Goal: Register for event/course

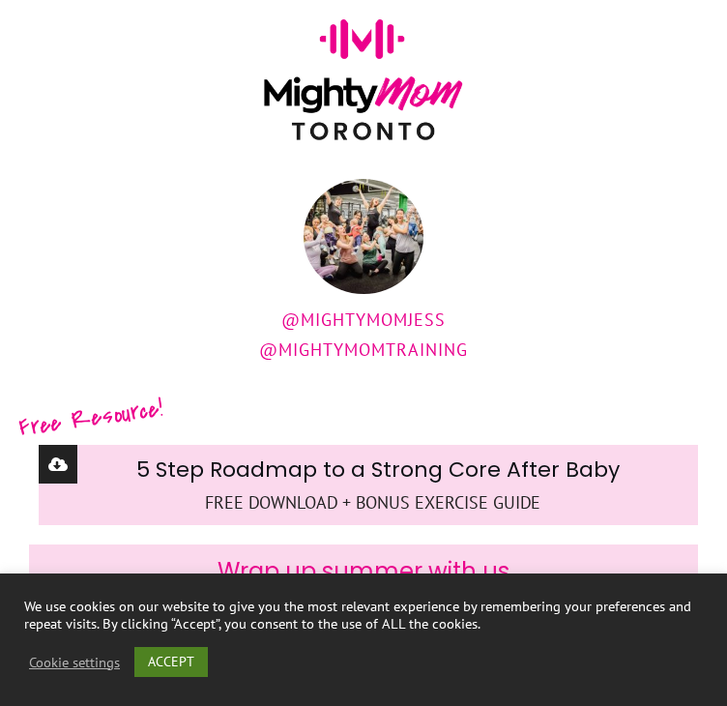
click at [186, 654] on link "ACCEPT" at bounding box center [170, 662] width 73 height 30
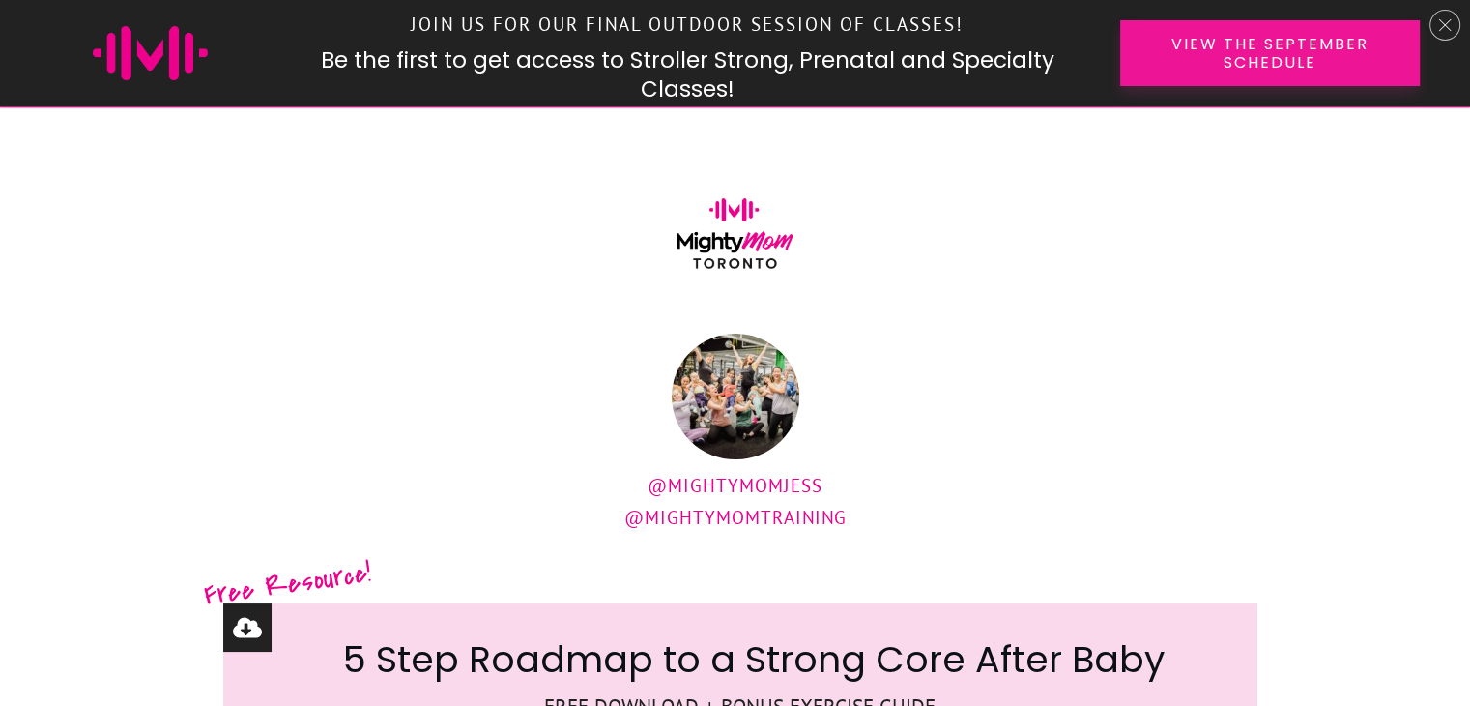
click at [726, 53] on span "View the September Schedule" at bounding box center [1270, 53] width 232 height 37
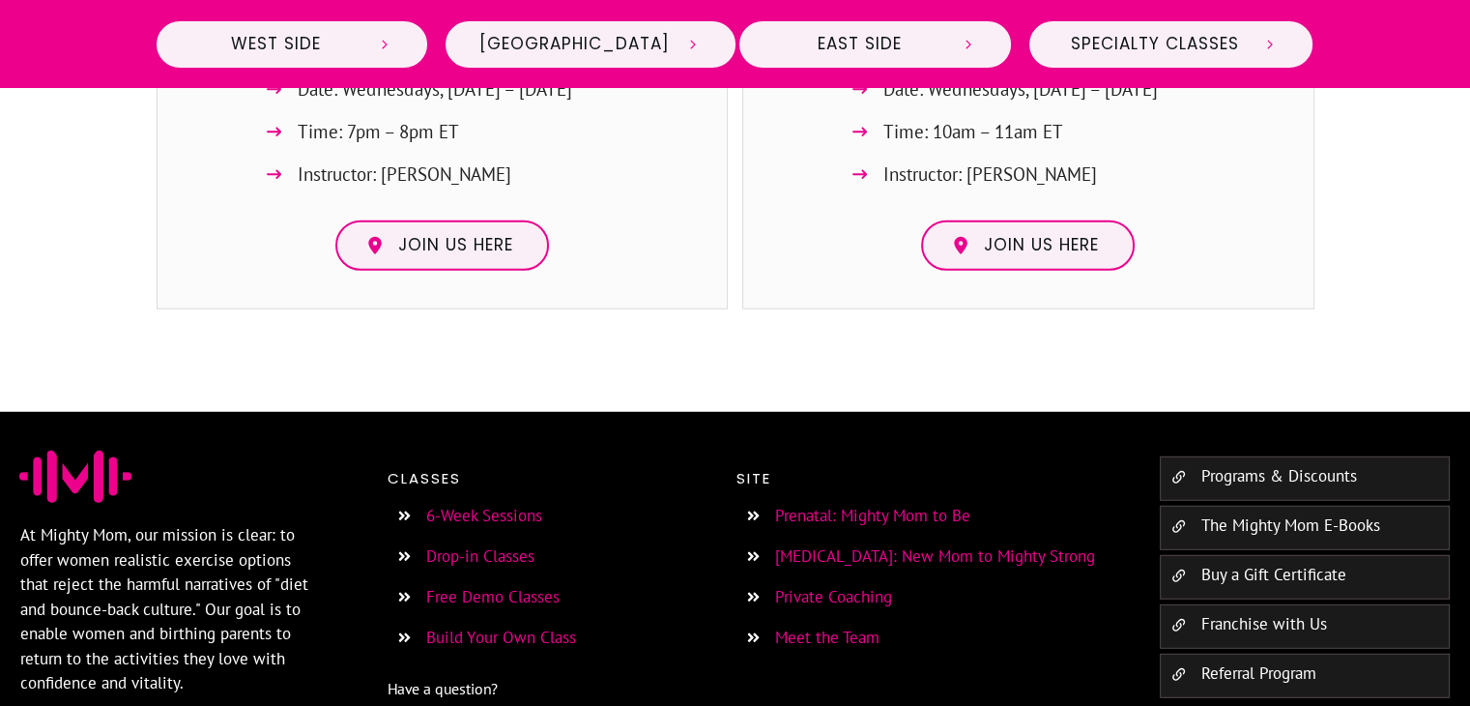
scroll to position [5217, 0]
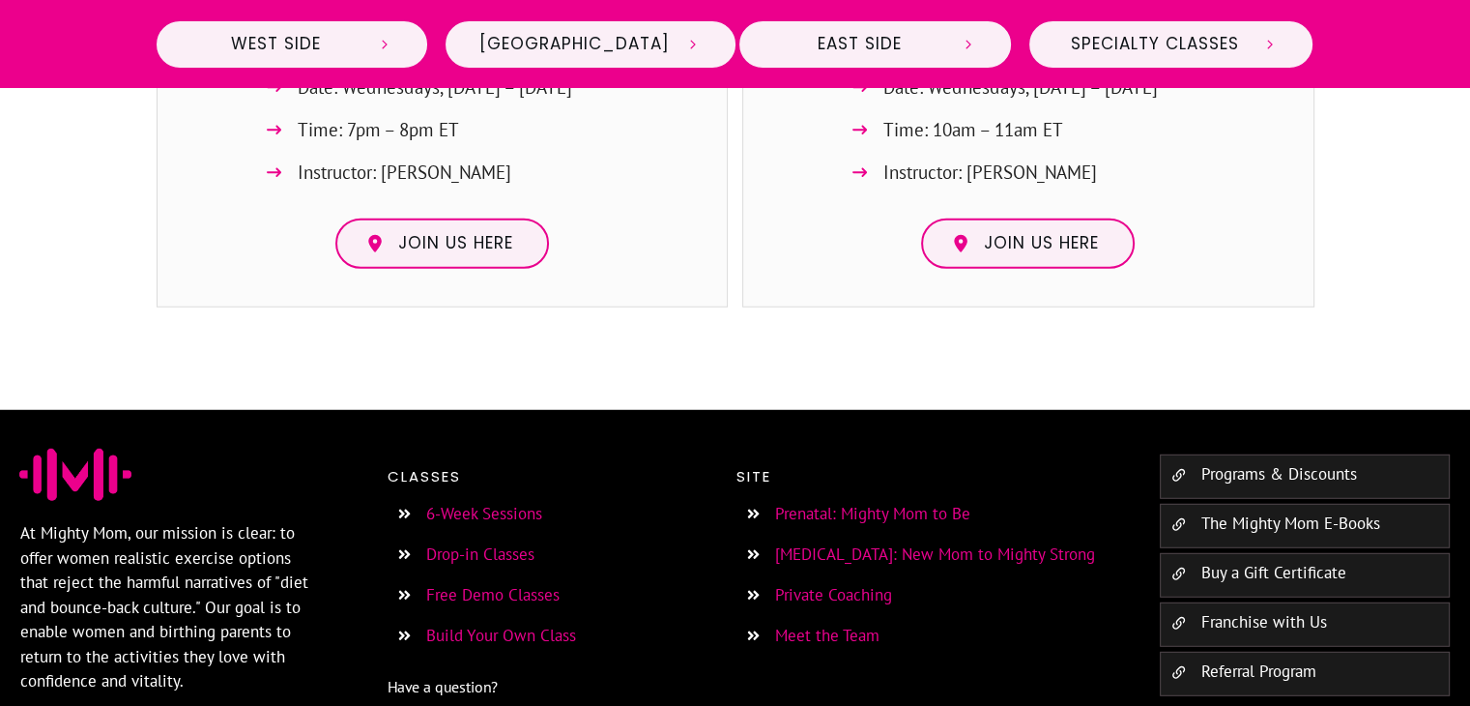
click at [522, 584] on link "Free Demo Classes" at bounding box center [492, 594] width 133 height 21
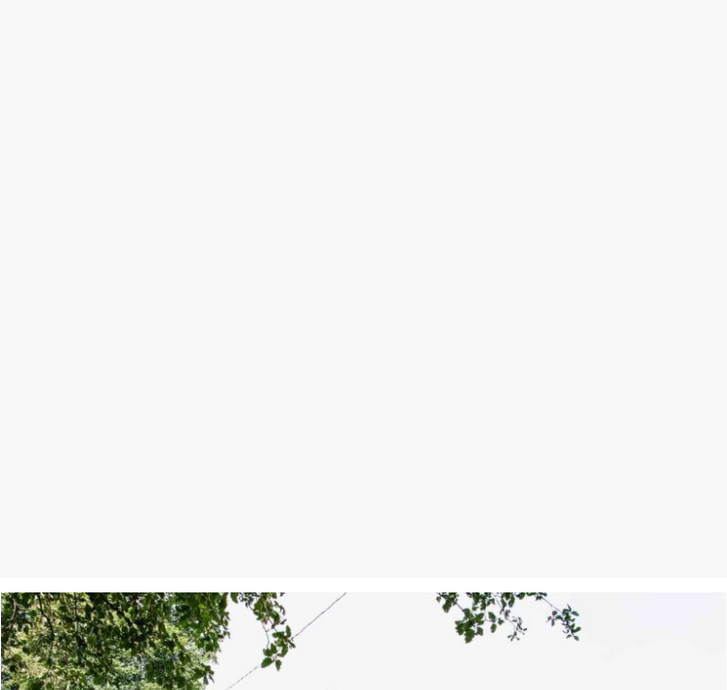
scroll to position [2537, 0]
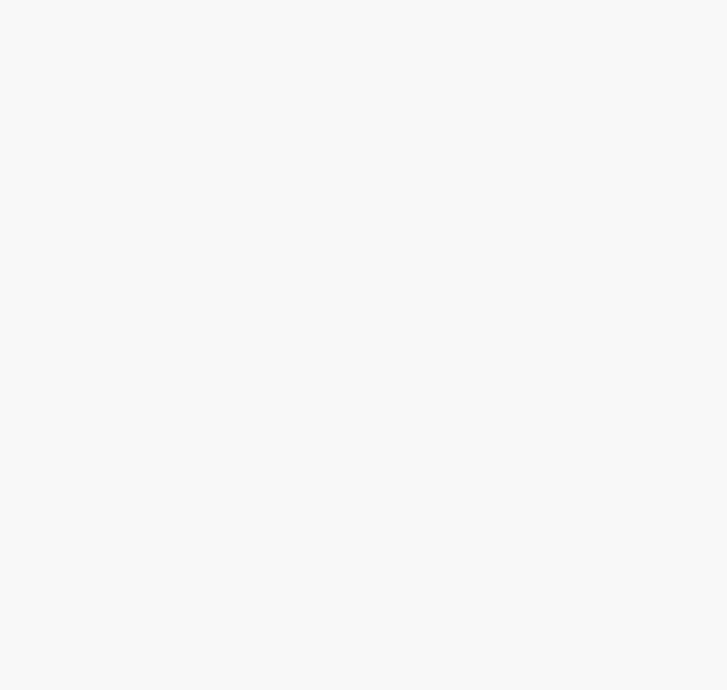
scroll to position [2531, 0]
